Goal: Information Seeking & Learning: Learn about a topic

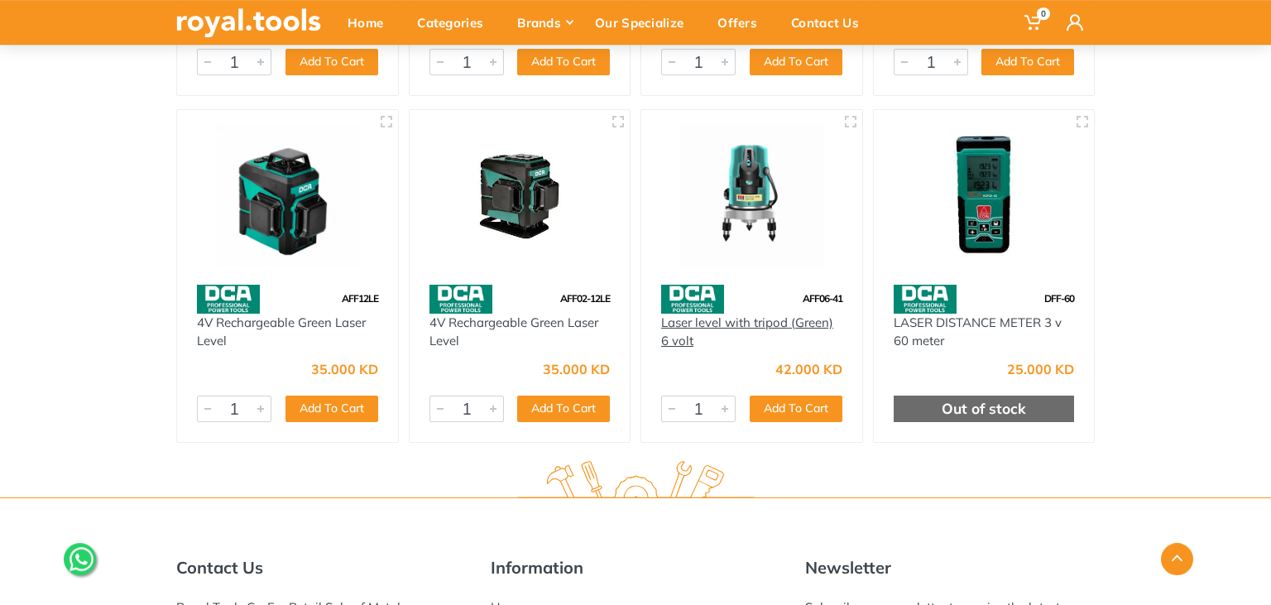
scroll to position [524, 0]
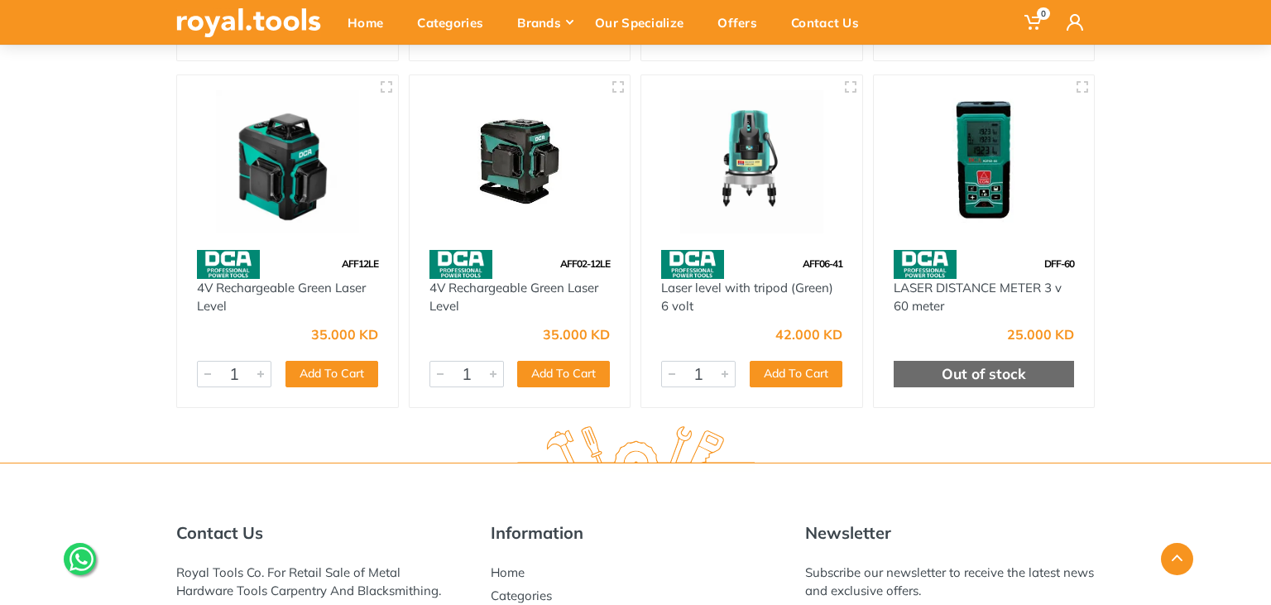
click at [711, 257] on img at bounding box center [692, 264] width 63 height 29
click at [757, 123] on img at bounding box center [751, 161] width 191 height 143
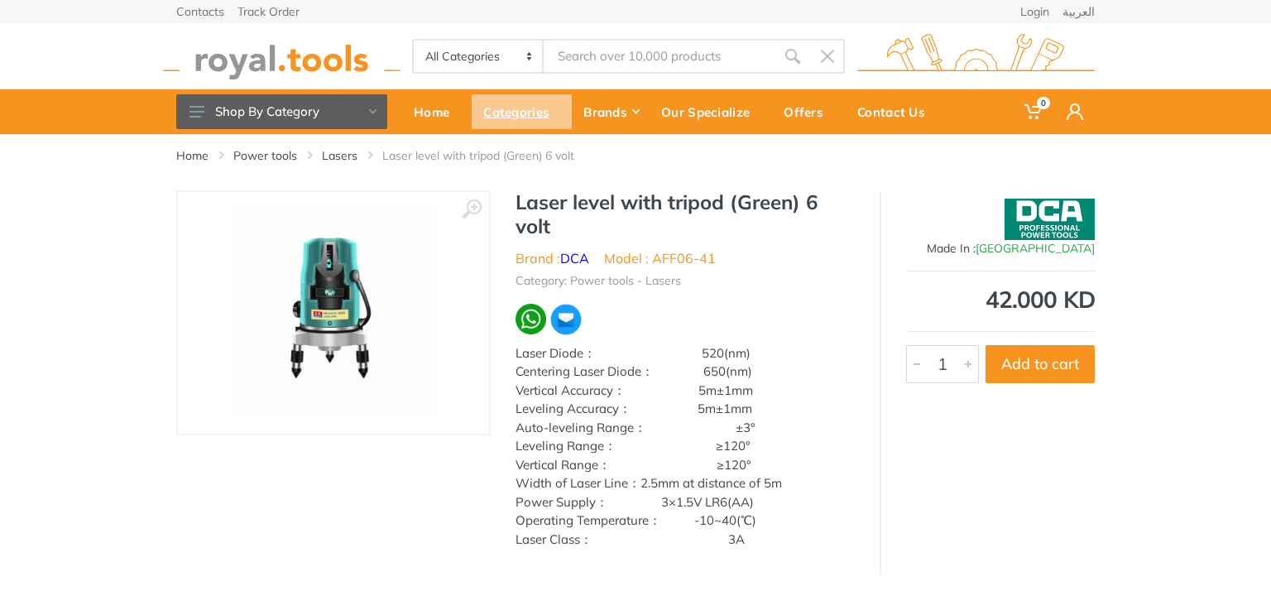
click at [501, 107] on div "Categories" at bounding box center [522, 111] width 100 height 35
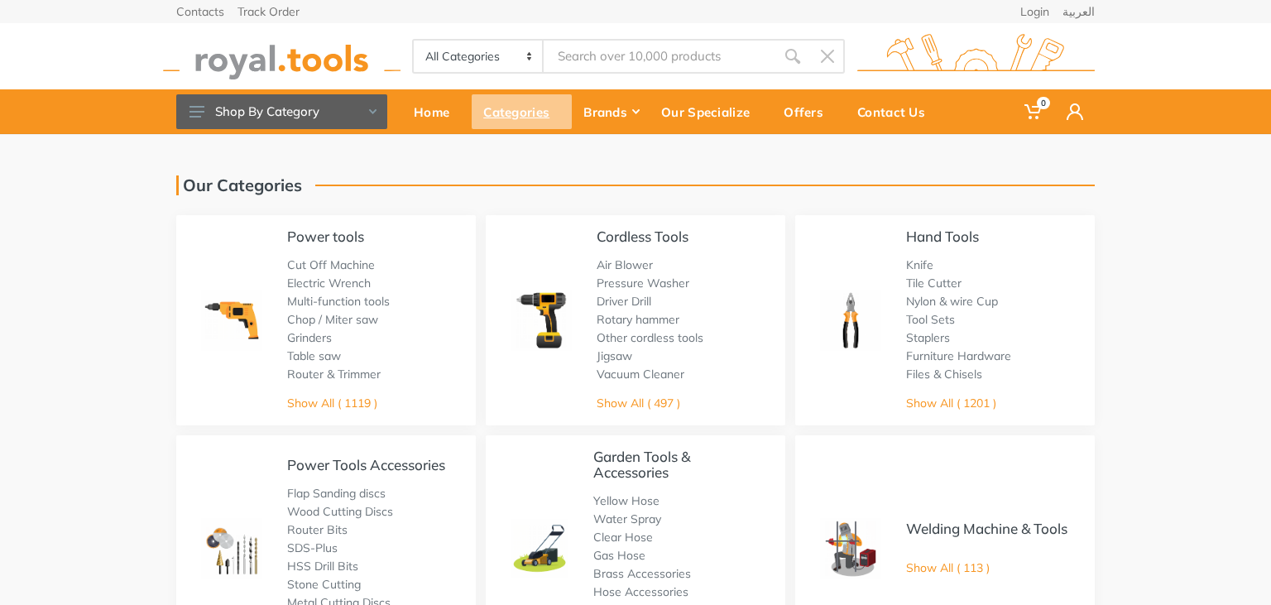
click at [535, 111] on div "Categories" at bounding box center [522, 111] width 100 height 35
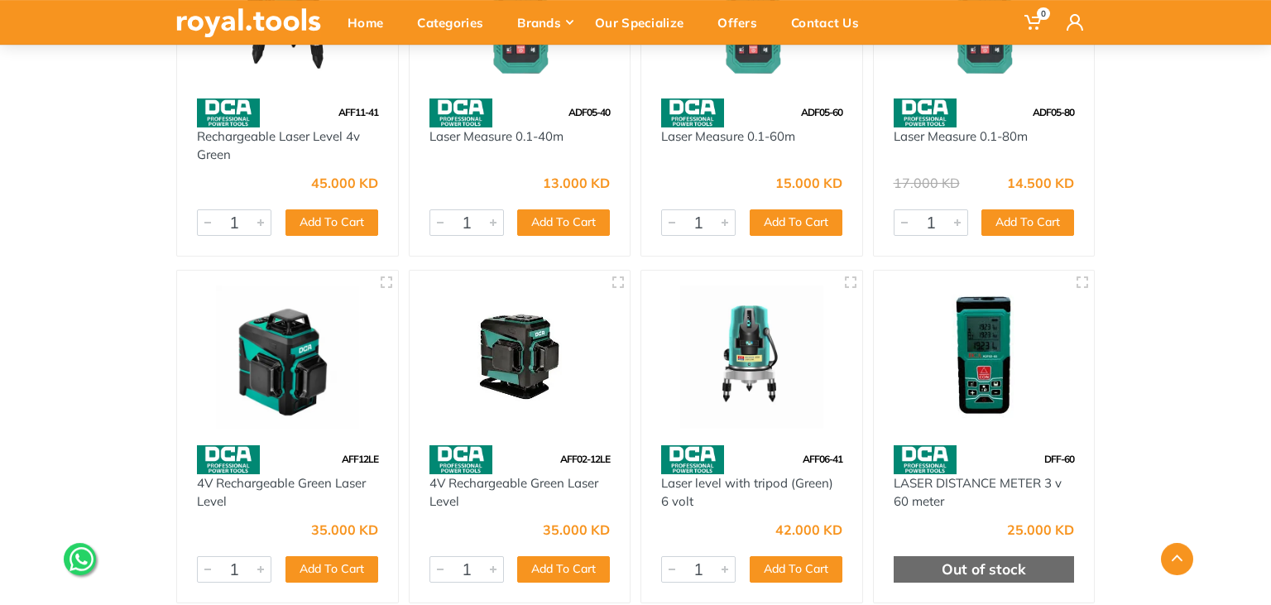
scroll to position [349, 0]
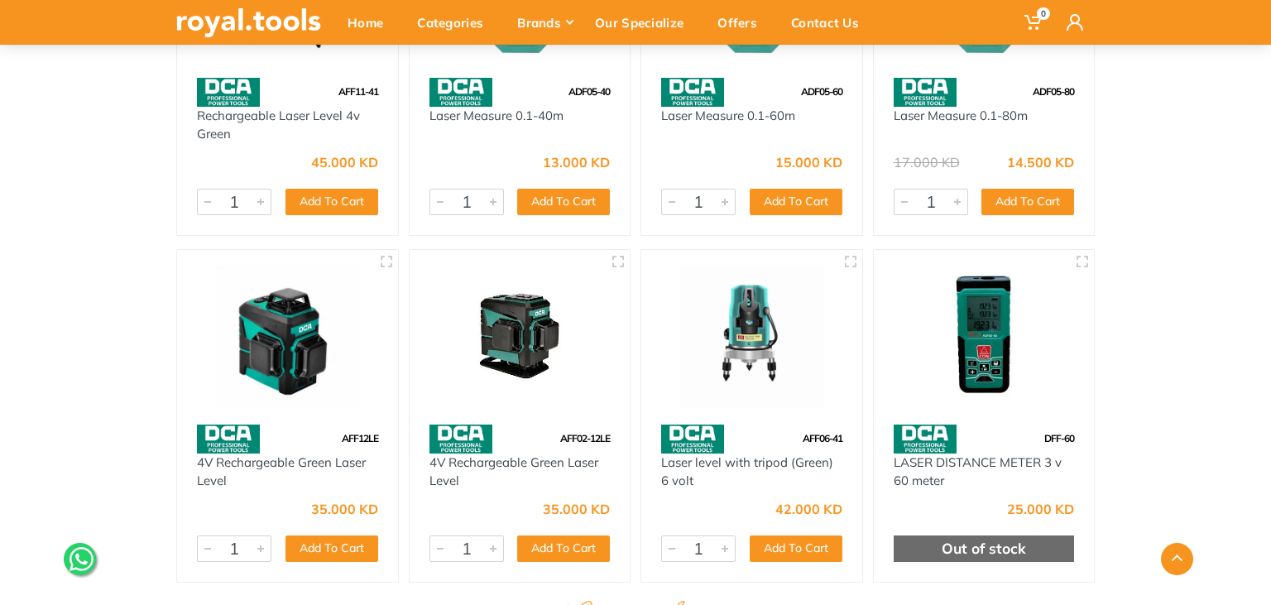
click at [698, 433] on img at bounding box center [692, 438] width 63 height 29
click at [806, 420] on div at bounding box center [751, 337] width 221 height 175
click at [846, 261] on icon "button" at bounding box center [850, 261] width 13 height 13
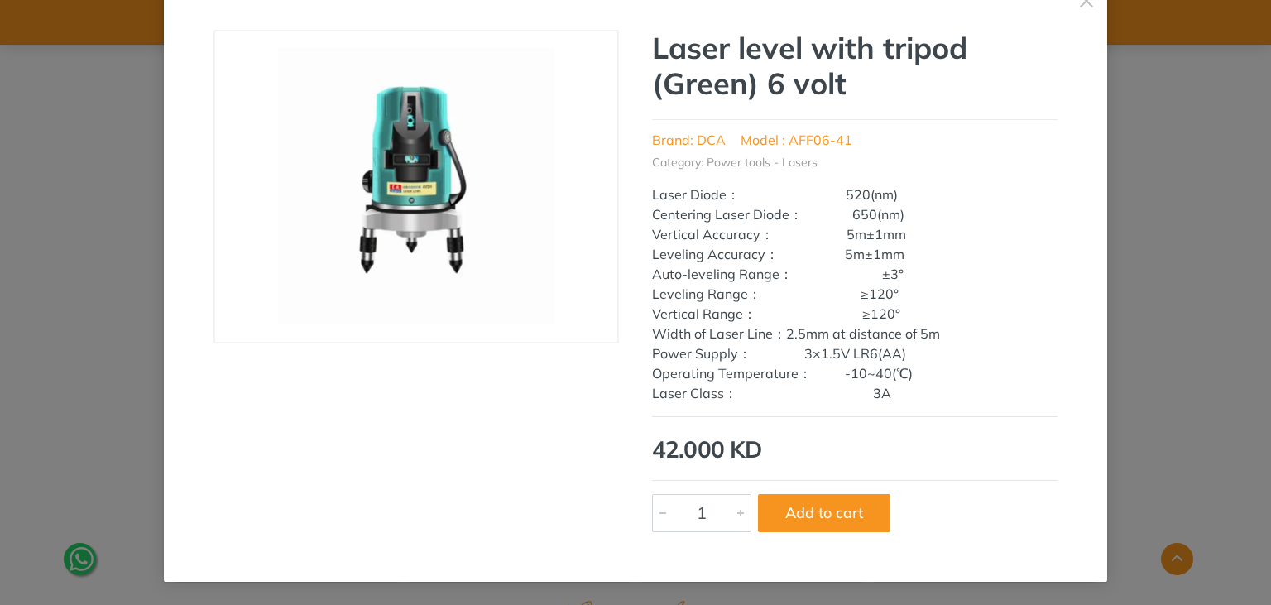
scroll to position [0, 0]
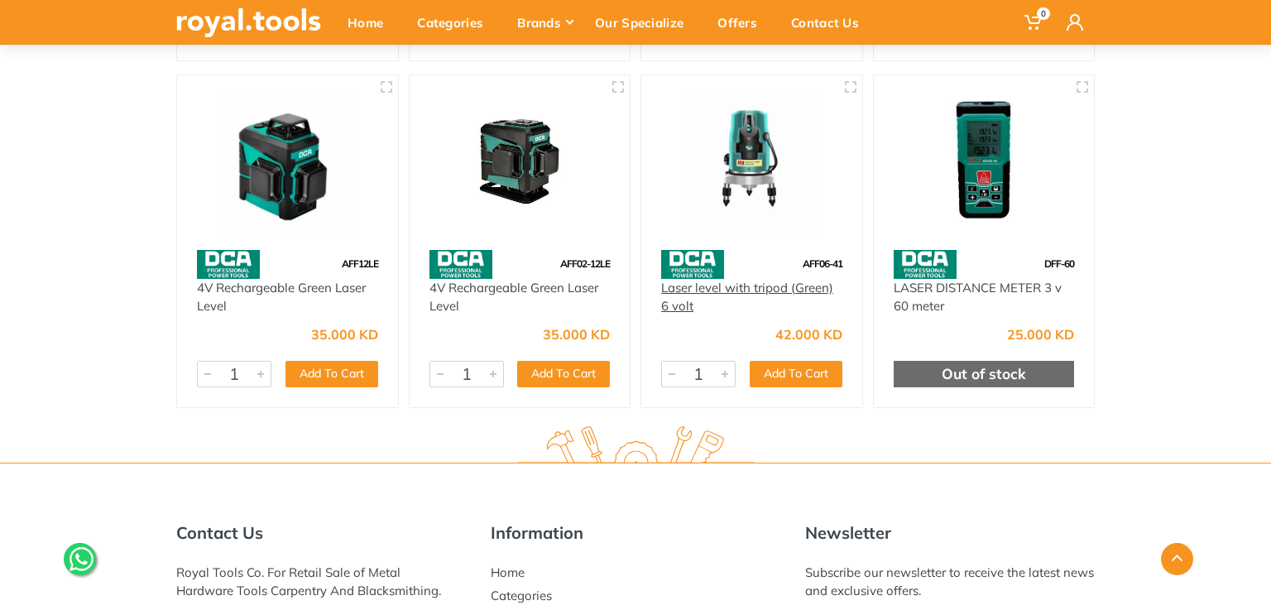
scroll to position [437, 0]
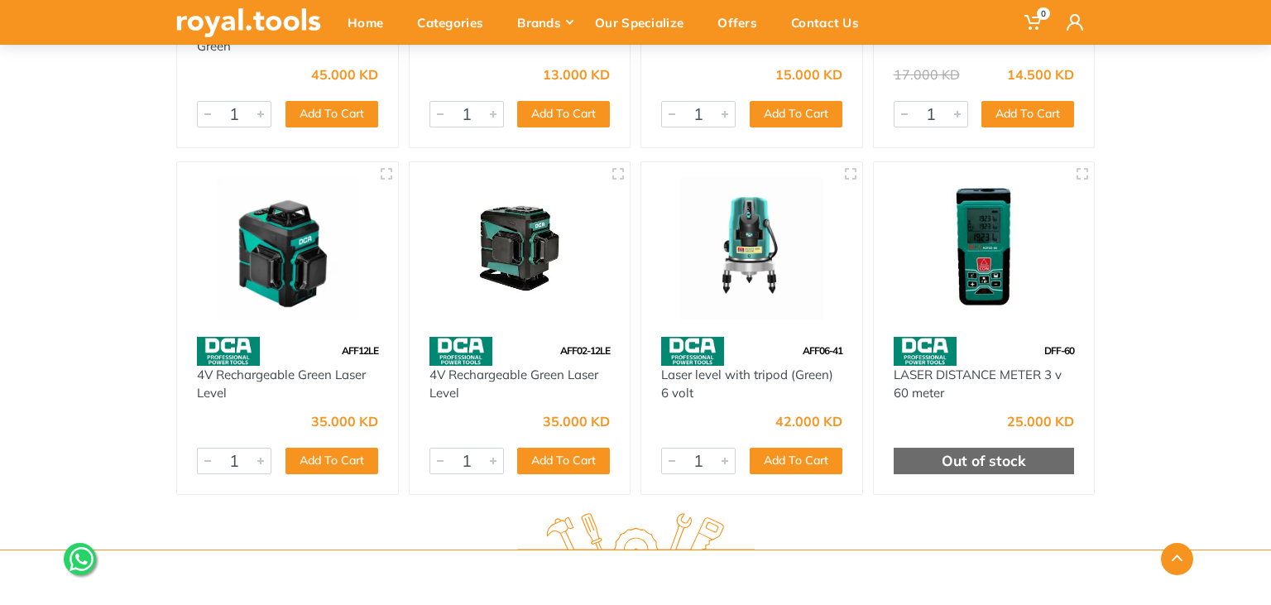
click at [731, 235] on img at bounding box center [751, 248] width 191 height 143
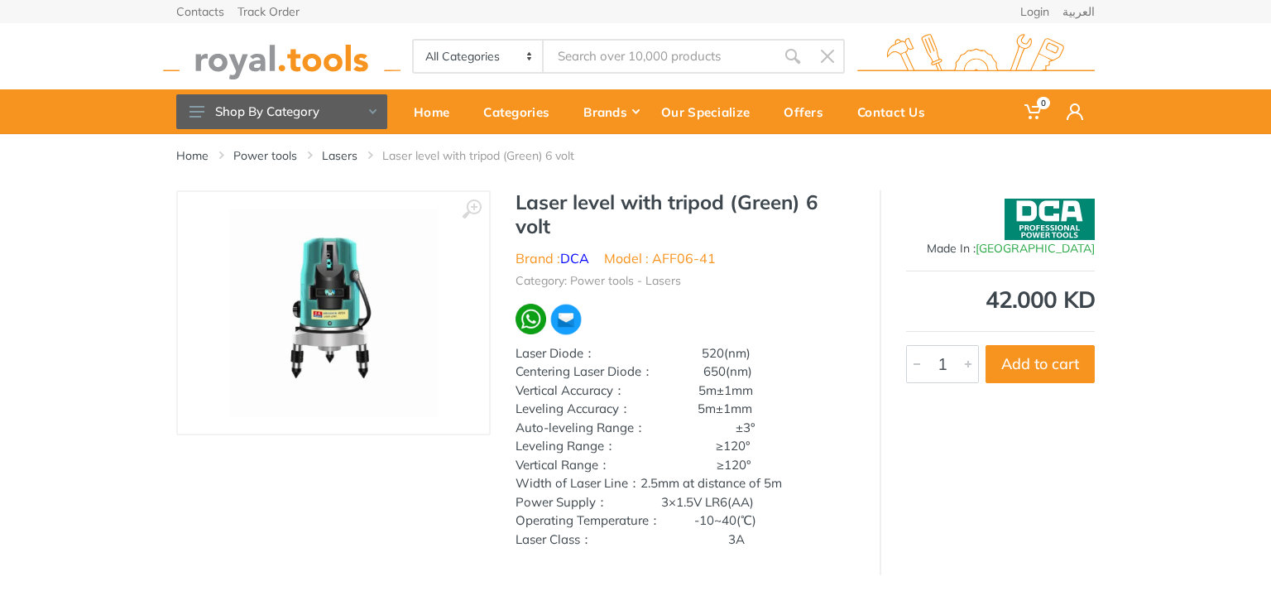
click at [1054, 213] on img at bounding box center [1050, 219] width 90 height 41
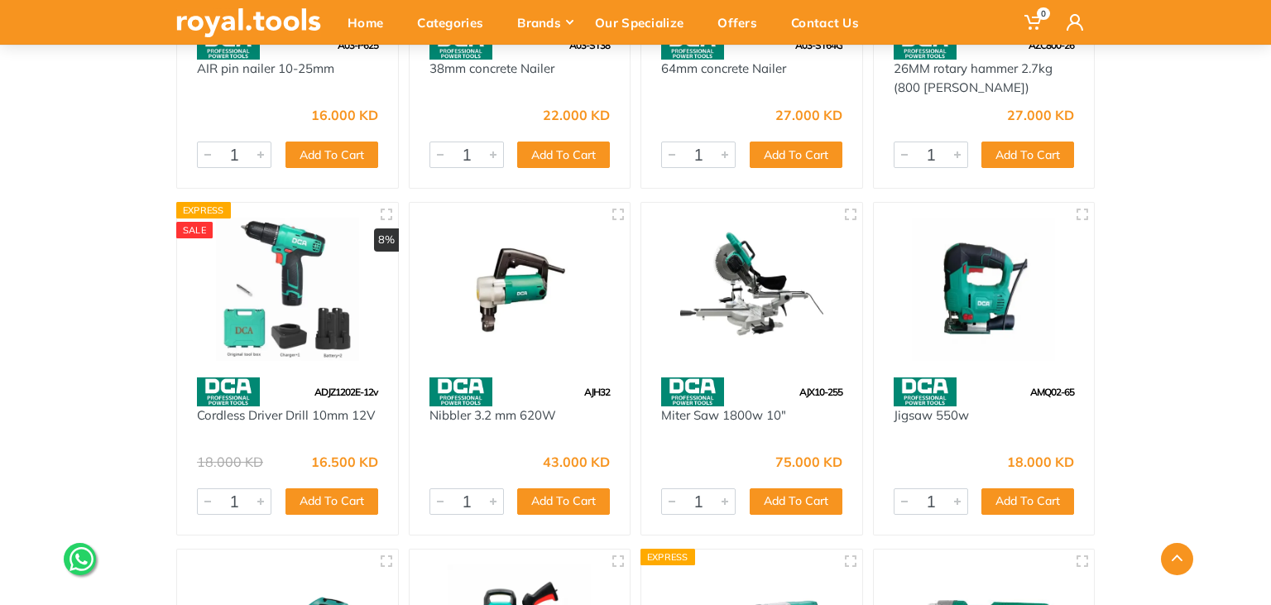
scroll to position [1223, 0]
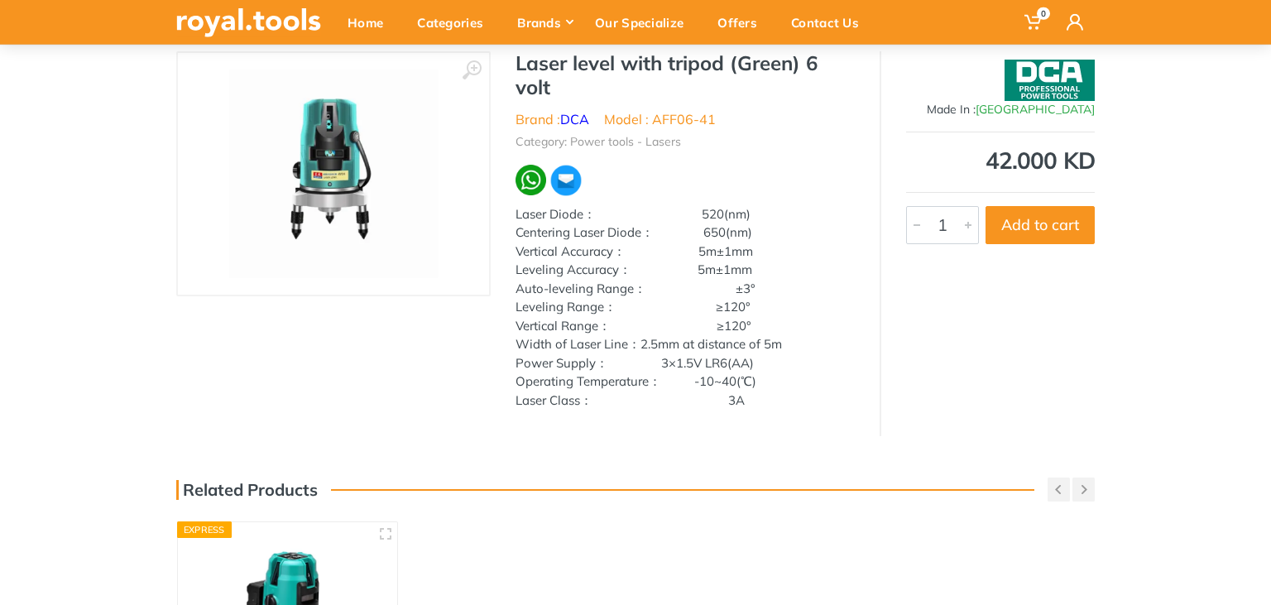
scroll to position [175, 0]
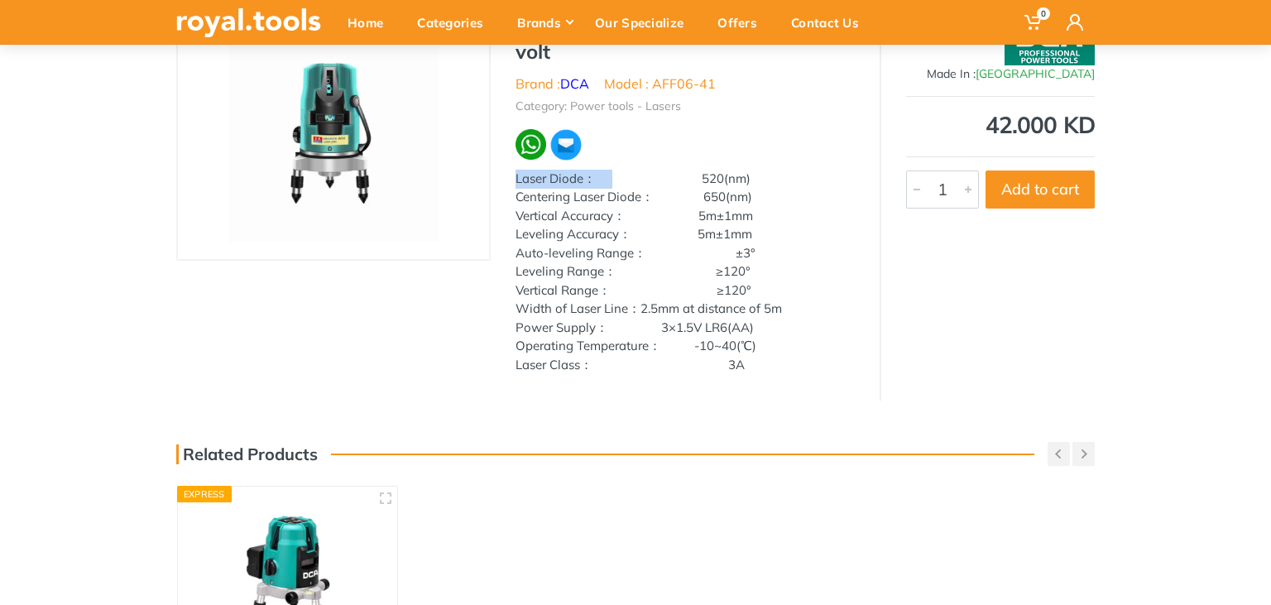
drag, startPoint x: 516, startPoint y: 178, endPoint x: 613, endPoint y: 172, distance: 97.8
click at [613, 172] on div "Laser Diode： 520(nm)" at bounding box center [685, 179] width 339 height 19
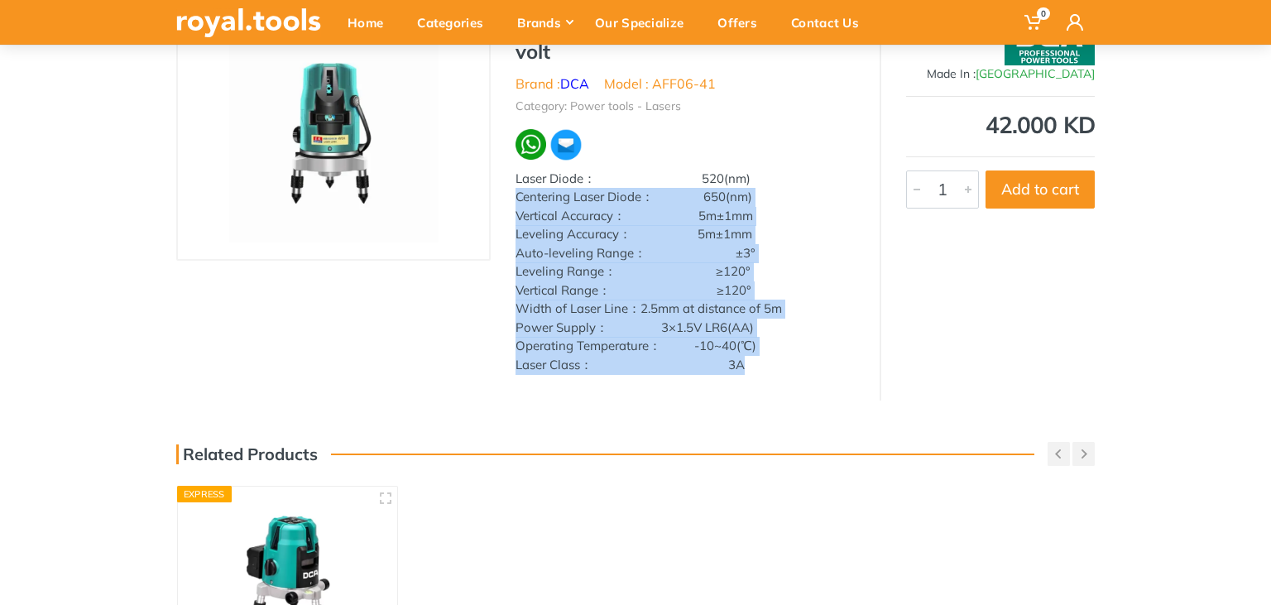
drag, startPoint x: 516, startPoint y: 196, endPoint x: 769, endPoint y: 362, distance: 301.8
click at [769, 362] on div "Laser Diode： 520(nm) Centering Laser Diode： 650(nm) Vertical Accuracy： 5m±1mm L…" at bounding box center [685, 272] width 339 height 205
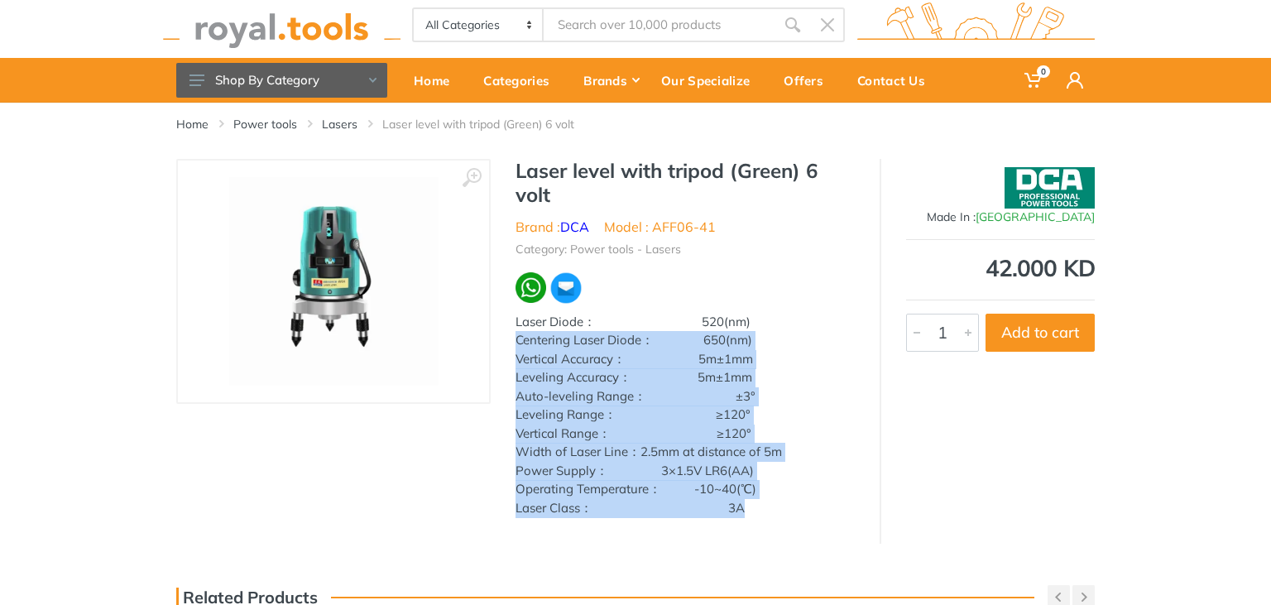
scroll to position [0, 0]
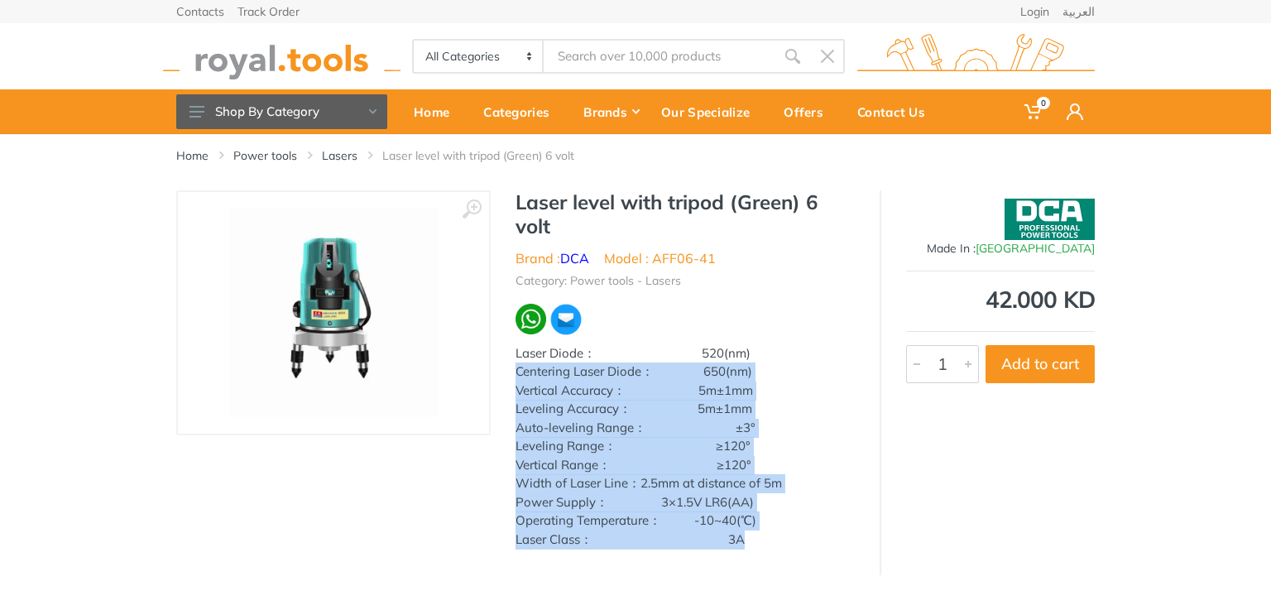
click at [300, 194] on div at bounding box center [333, 313] width 311 height 242
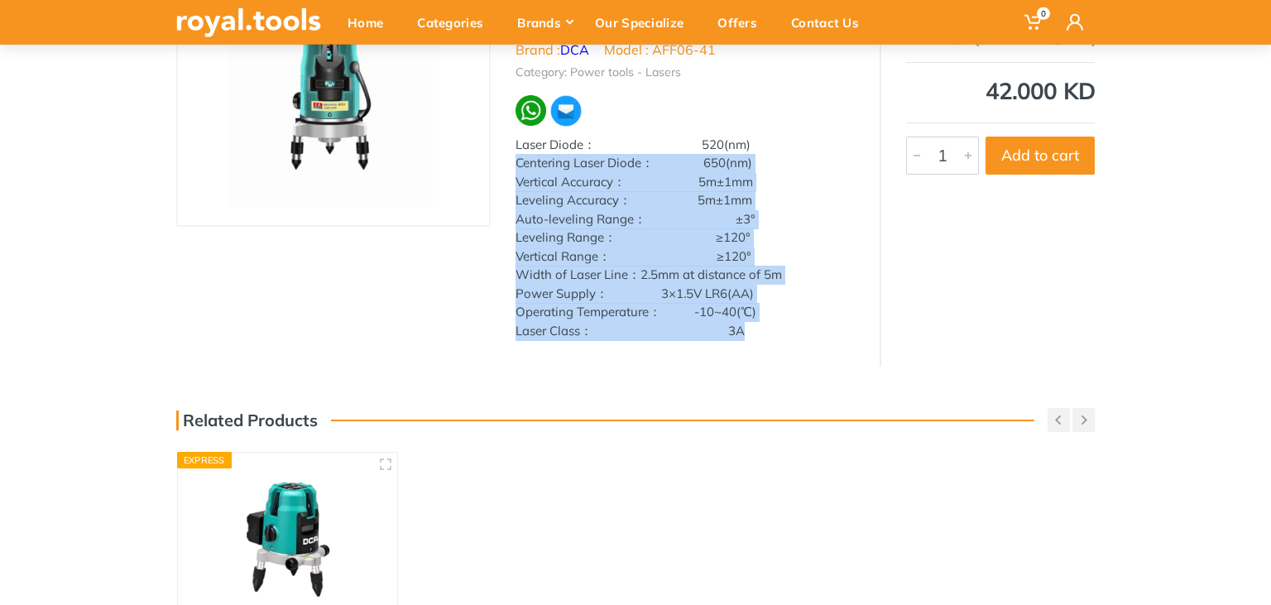
scroll to position [175, 0]
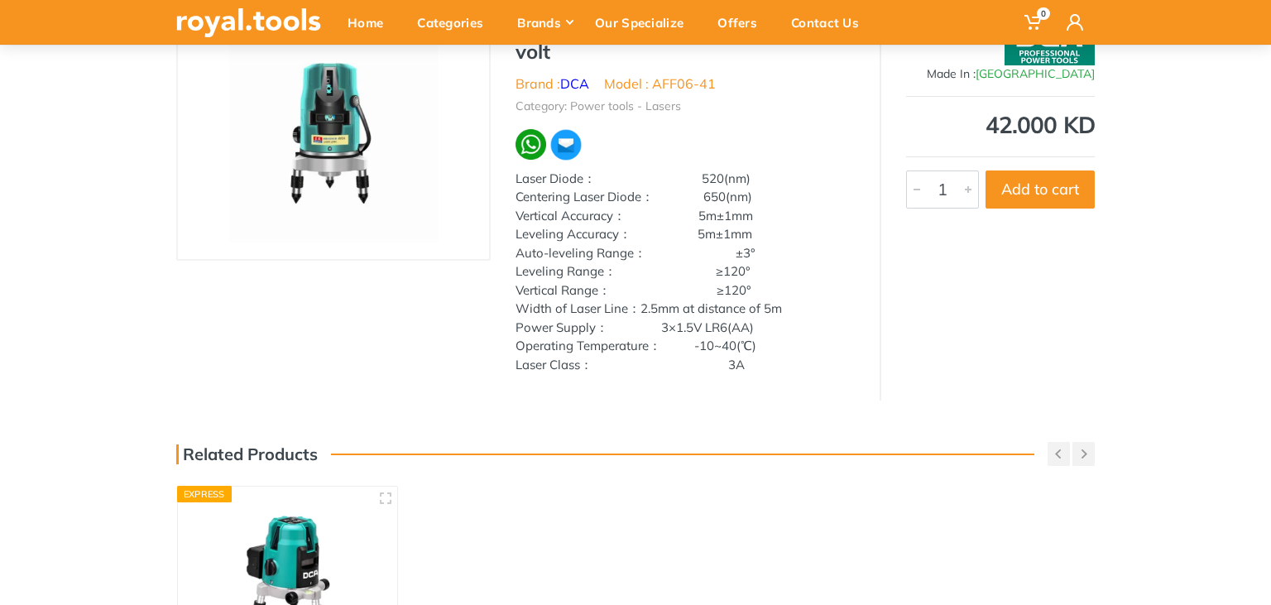
click at [500, 280] on div "Laser level with tripod (Green) 6 volt Brand : DCA Model : AFF06-41 Category: P…" at bounding box center [685, 200] width 389 height 368
drag, startPoint x: 516, startPoint y: 213, endPoint x: 823, endPoint y: 226, distance: 306.4
click at [823, 226] on div "Laser Diode： 520(nm) Centering Laser Diode： 650(nm) Vertical Accuracy： 5m±1mm L…" at bounding box center [685, 272] width 339 height 205
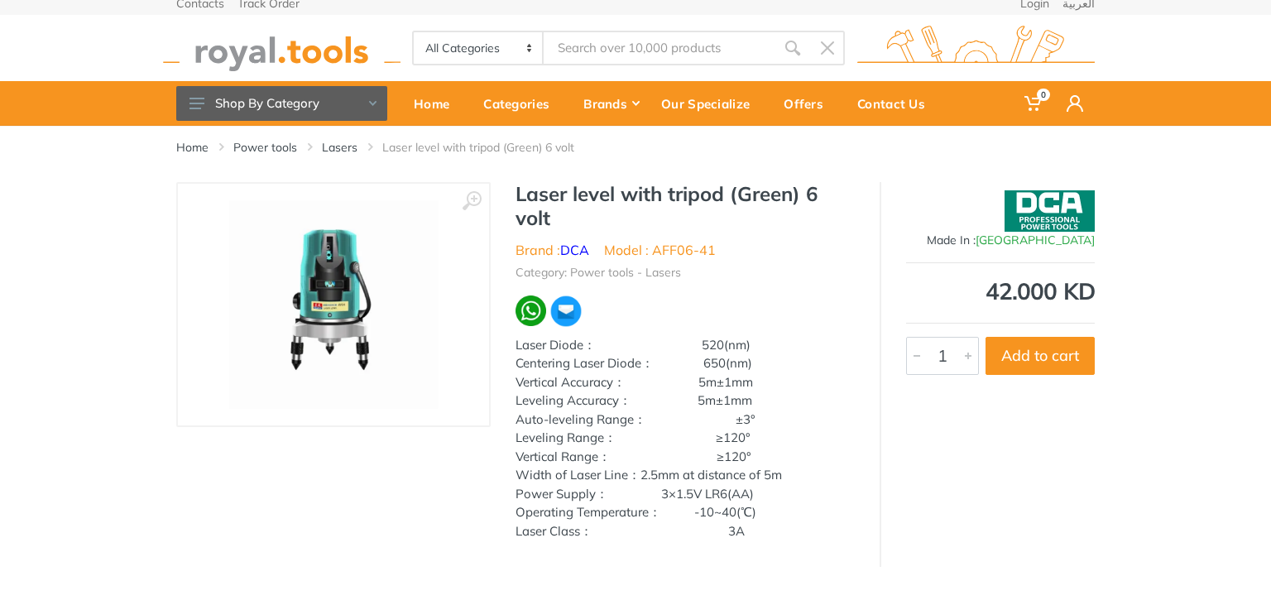
scroll to position [7, 0]
